Goal: Share content

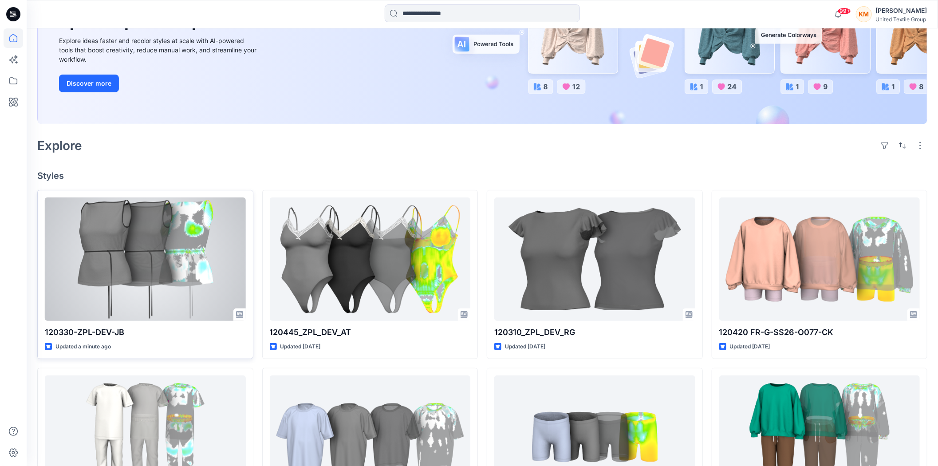
scroll to position [148, 0]
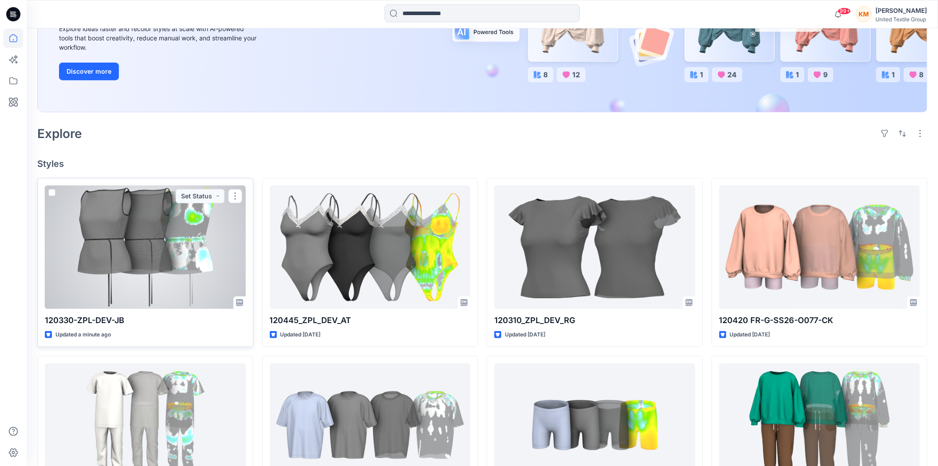
click at [158, 253] on div at bounding box center [145, 246] width 201 height 123
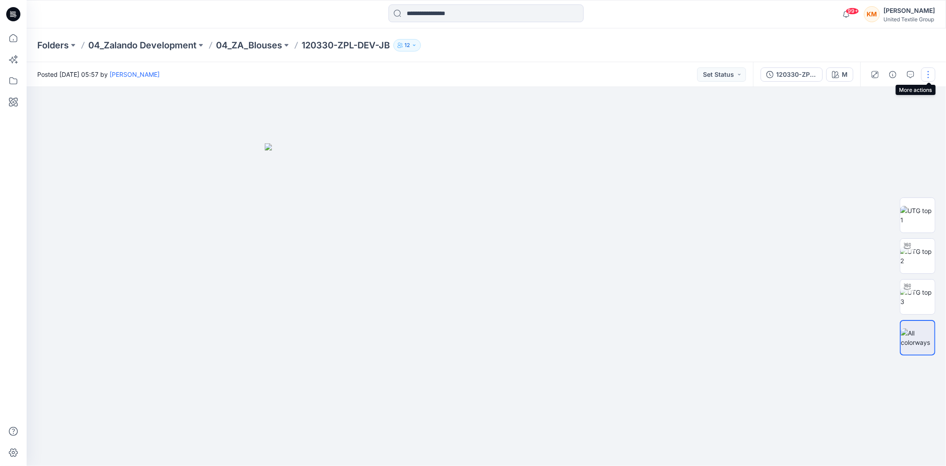
click at [928, 75] on button "button" at bounding box center [928, 74] width 14 height 14
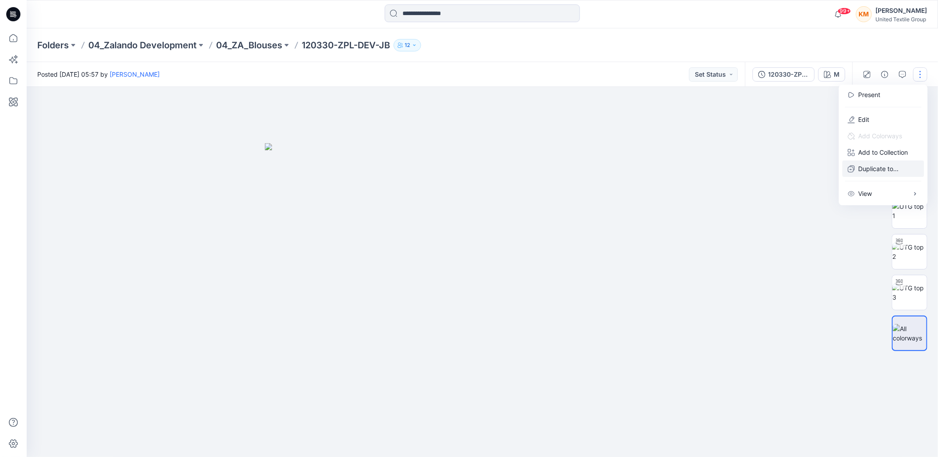
click at [866, 170] on p "Duplicate to..." at bounding box center [878, 168] width 40 height 9
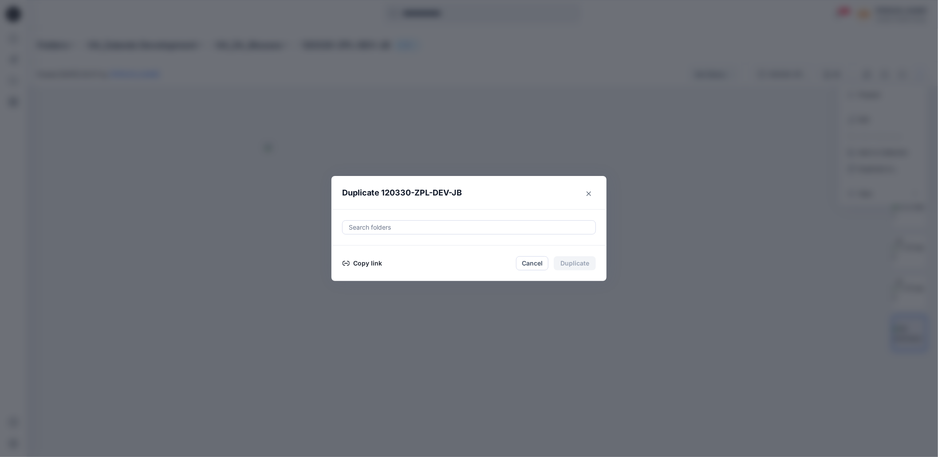
click at [370, 267] on button "Copy link" at bounding box center [362, 263] width 40 height 11
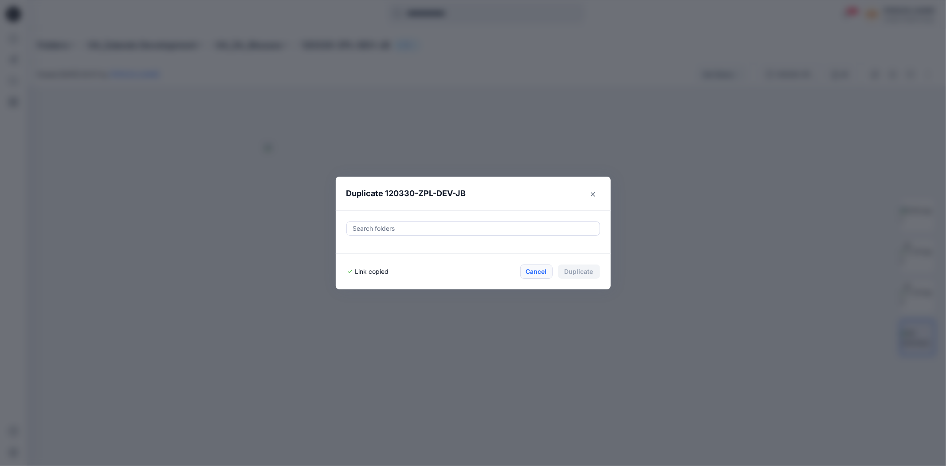
click at [537, 271] on button "Cancel" at bounding box center [536, 271] width 32 height 14
